Goal: Task Accomplishment & Management: Use online tool/utility

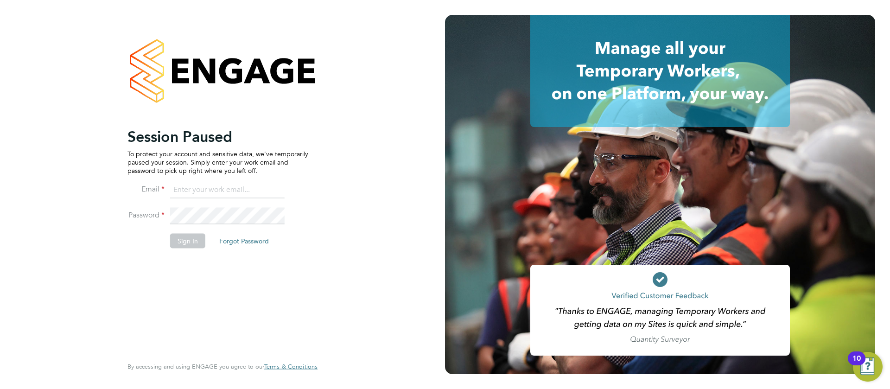
click at [220, 192] on input at bounding box center [227, 190] width 115 height 17
type input "[EMAIL_ADDRESS][DOMAIN_NAME]"
click at [179, 239] on button "Sign In" at bounding box center [187, 240] width 35 height 15
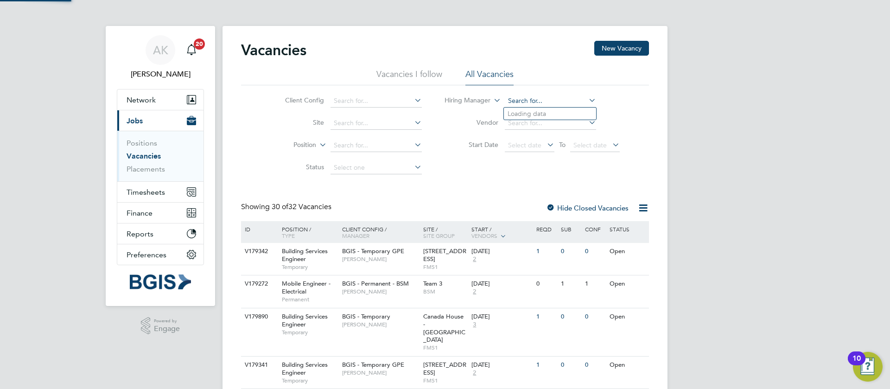
click at [528, 100] on input at bounding box center [550, 101] width 91 height 13
click at [566, 124] on li "Nigel Stamp" at bounding box center [550, 126] width 92 height 13
type input "[PERSON_NAME]"
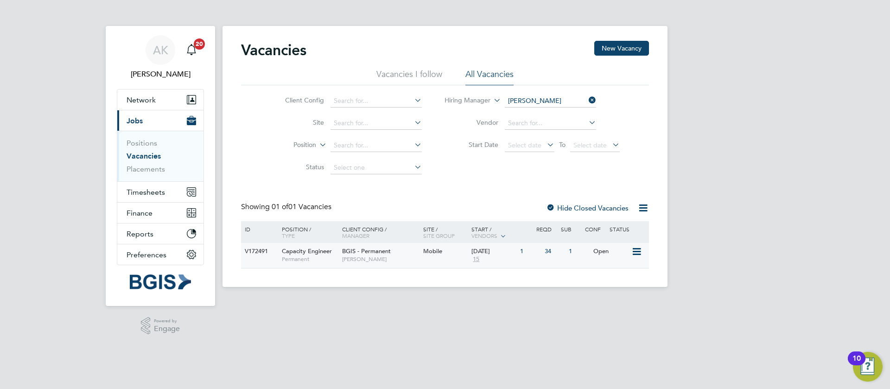
click at [535, 254] on div "1" at bounding box center [530, 251] width 24 height 17
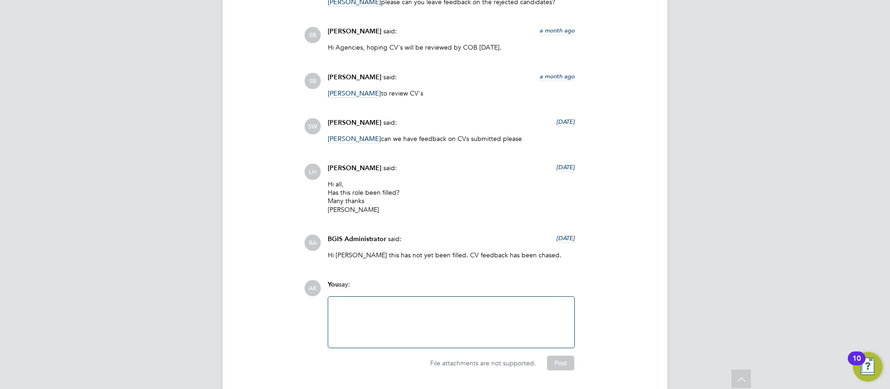
click at [459, 302] on div at bounding box center [451, 322] width 235 height 40
click at [555, 356] on button "Post" at bounding box center [560, 363] width 27 height 15
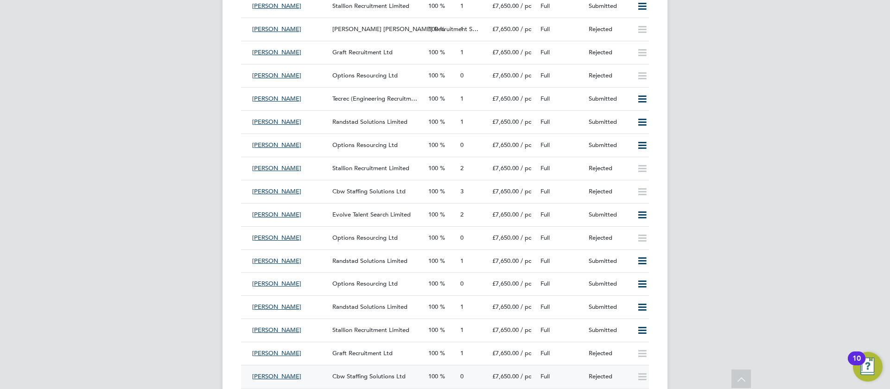
scroll to position [1646, 0]
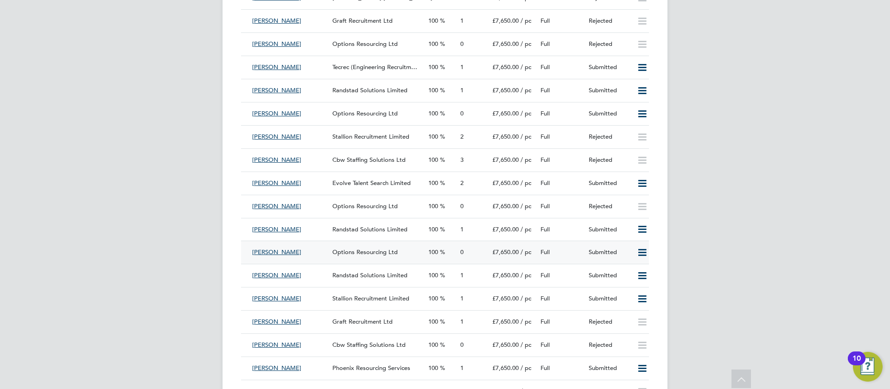
click at [641, 249] on icon at bounding box center [643, 252] width 12 height 7
click at [635, 269] on li "Reject" at bounding box center [630, 266] width 32 height 13
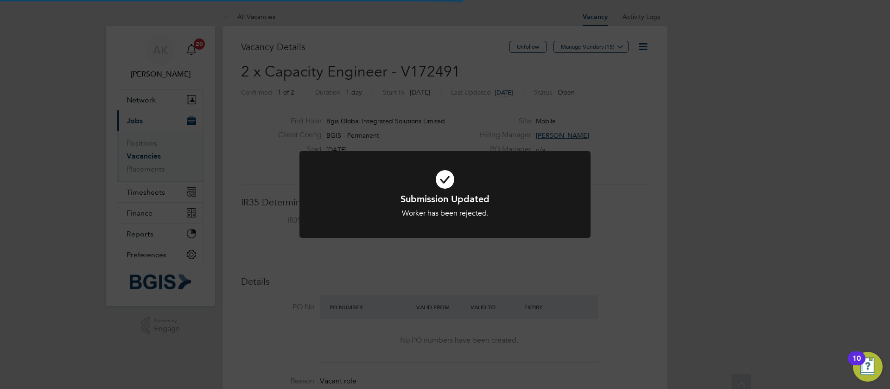
scroll to position [27, 65]
click at [745, 224] on div "Submission Updated Worker has been rejected. Cancel Okay" at bounding box center [445, 194] width 890 height 389
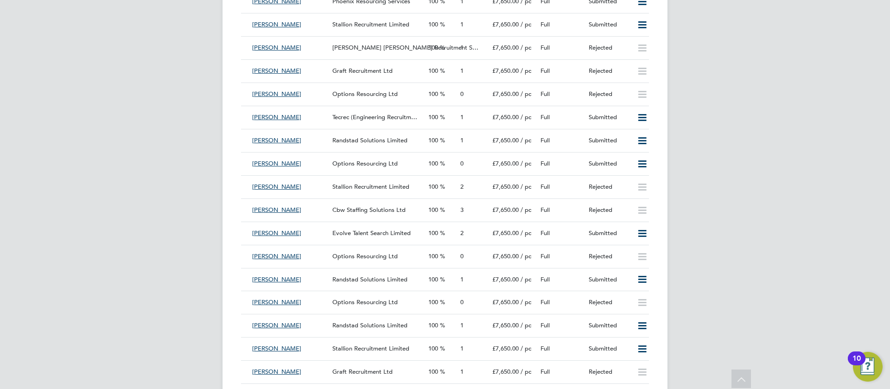
scroll to position [1461, 0]
